Goal: Check status

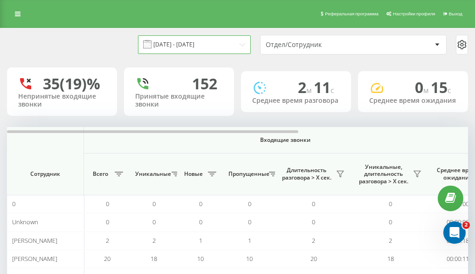
click at [235, 46] on input "[DATE] - [DATE]" at bounding box center [194, 44] width 113 height 18
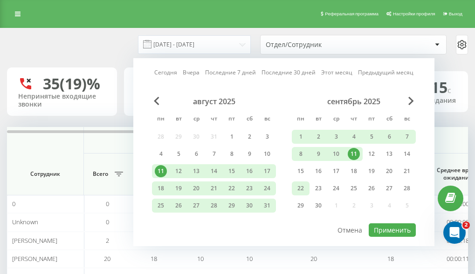
click at [299, 192] on div "22" at bounding box center [301, 189] width 12 height 12
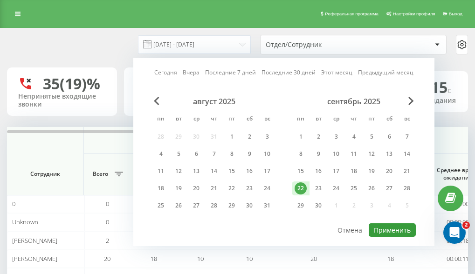
click at [391, 229] on button "Применить" at bounding box center [392, 231] width 47 height 14
type input "[DATE] - [DATE]"
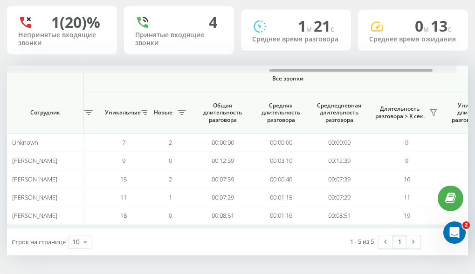
scroll to position [0, 839]
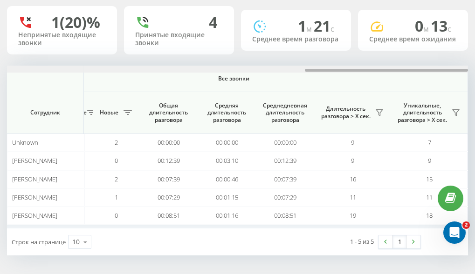
drag, startPoint x: 152, startPoint y: 69, endPoint x: 446, endPoint y: 35, distance: 295.5
click at [459, 10] on div "[DATE] - [DATE] Отдел/Сотрудник 1 (20)% Непринятые входящие звонки 4 Принятые в…" at bounding box center [237, 111] width 461 height 289
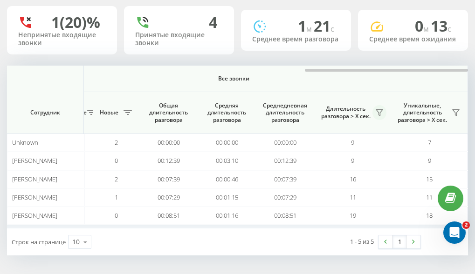
click at [378, 114] on icon at bounding box center [379, 112] width 7 height 7
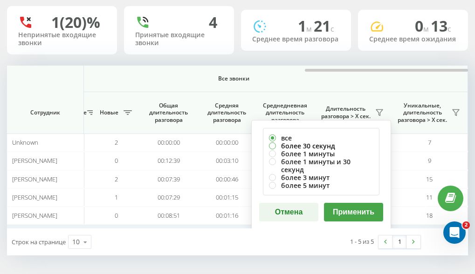
click at [301, 145] on label "более 30 секунд" at bounding box center [321, 146] width 104 height 8
radio input "true"
click at [334, 205] on button "Применить" at bounding box center [353, 212] width 59 height 19
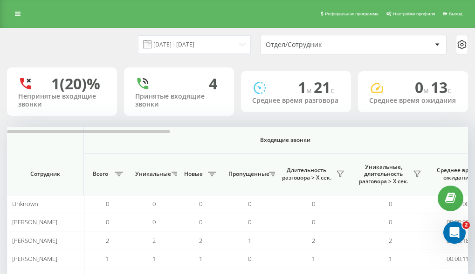
scroll to position [0, 461]
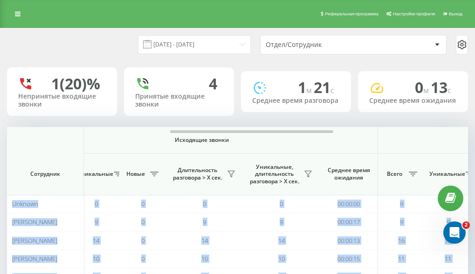
drag, startPoint x: 152, startPoint y: 129, endPoint x: 396, endPoint y: 125, distance: 243.8
click at [396, 125] on div "[DATE] - [DATE] Отдел/Сотрудник 1 (20)% Непринятые входящие звонки 4 Принятые в…" at bounding box center [237, 172] width 461 height 289
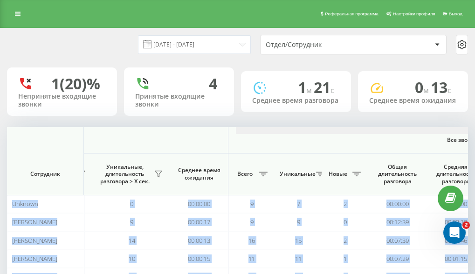
scroll to position [0, 839]
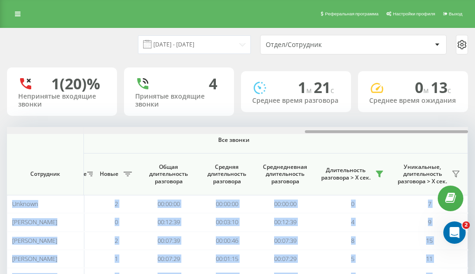
drag, startPoint x: 318, startPoint y: 131, endPoint x: 480, endPoint y: 98, distance: 166.0
click at [474, 98] on html "[DOMAIN_NAME] Проекты [DOMAIN_NAME] Дашборд Центр обращений Аналитика Ваши отче…" at bounding box center [237, 137] width 475 height 274
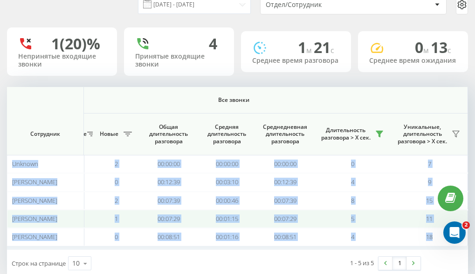
scroll to position [62, 0]
